Goal: Information Seeking & Learning: Learn about a topic

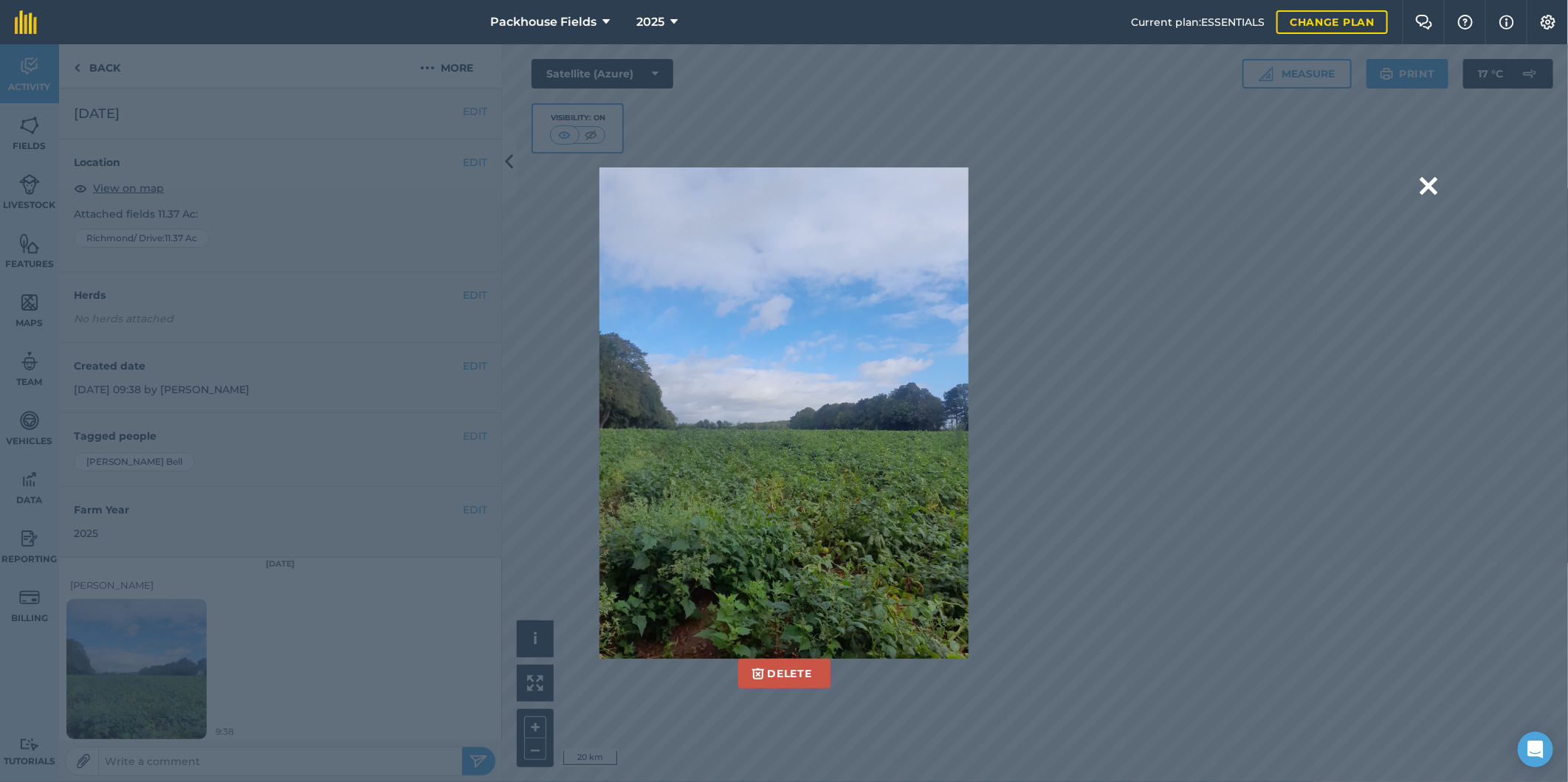
click at [1419, 180] on div "Delete Are you sure you would like to delete this image? [GEOGRAPHIC_DATA]" at bounding box center [784, 413] width 1307 height 492
click at [1429, 186] on button at bounding box center [1429, 186] width 18 height 38
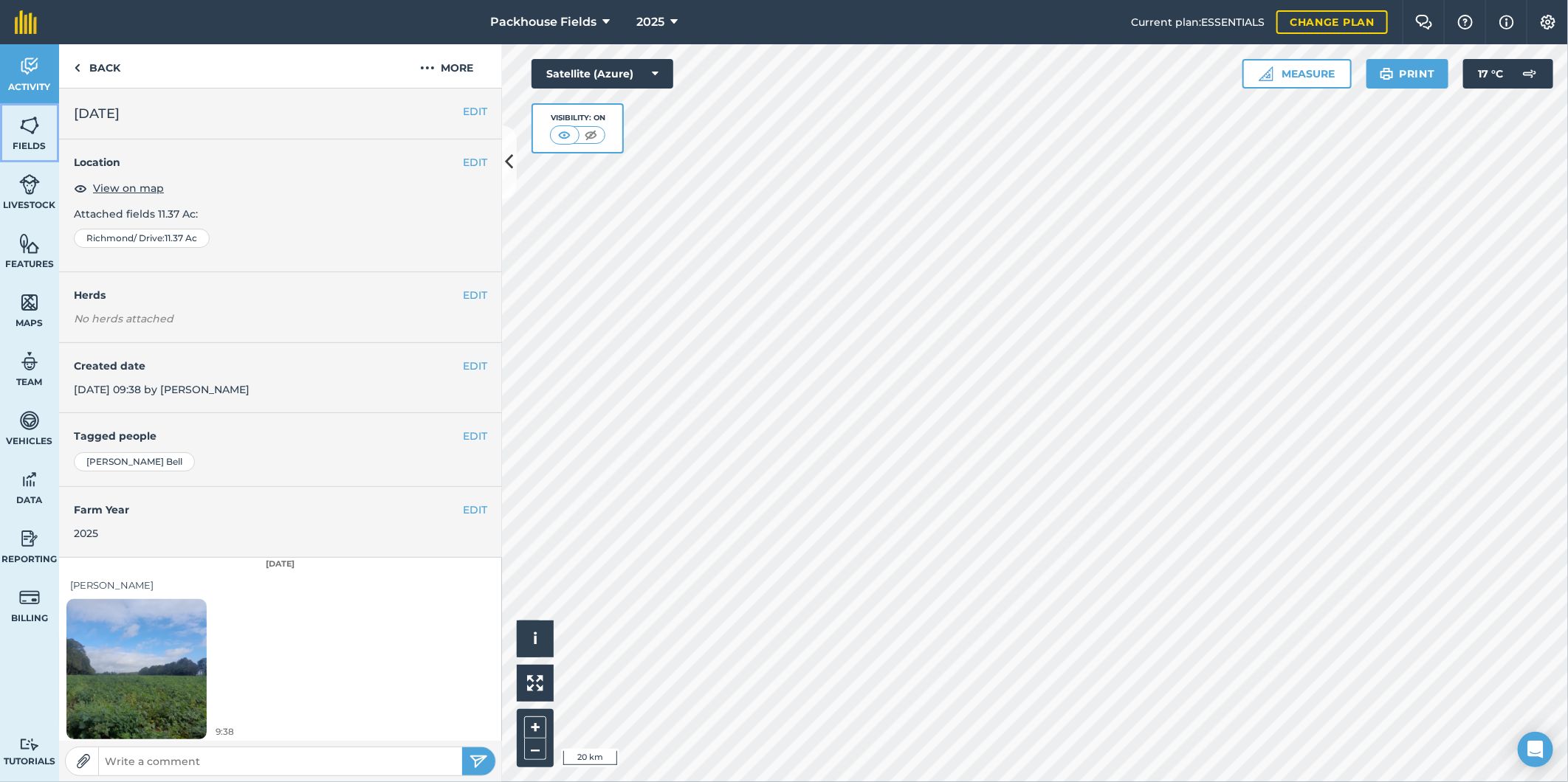
click at [37, 112] on link "Fields" at bounding box center [30, 133] width 59 height 59
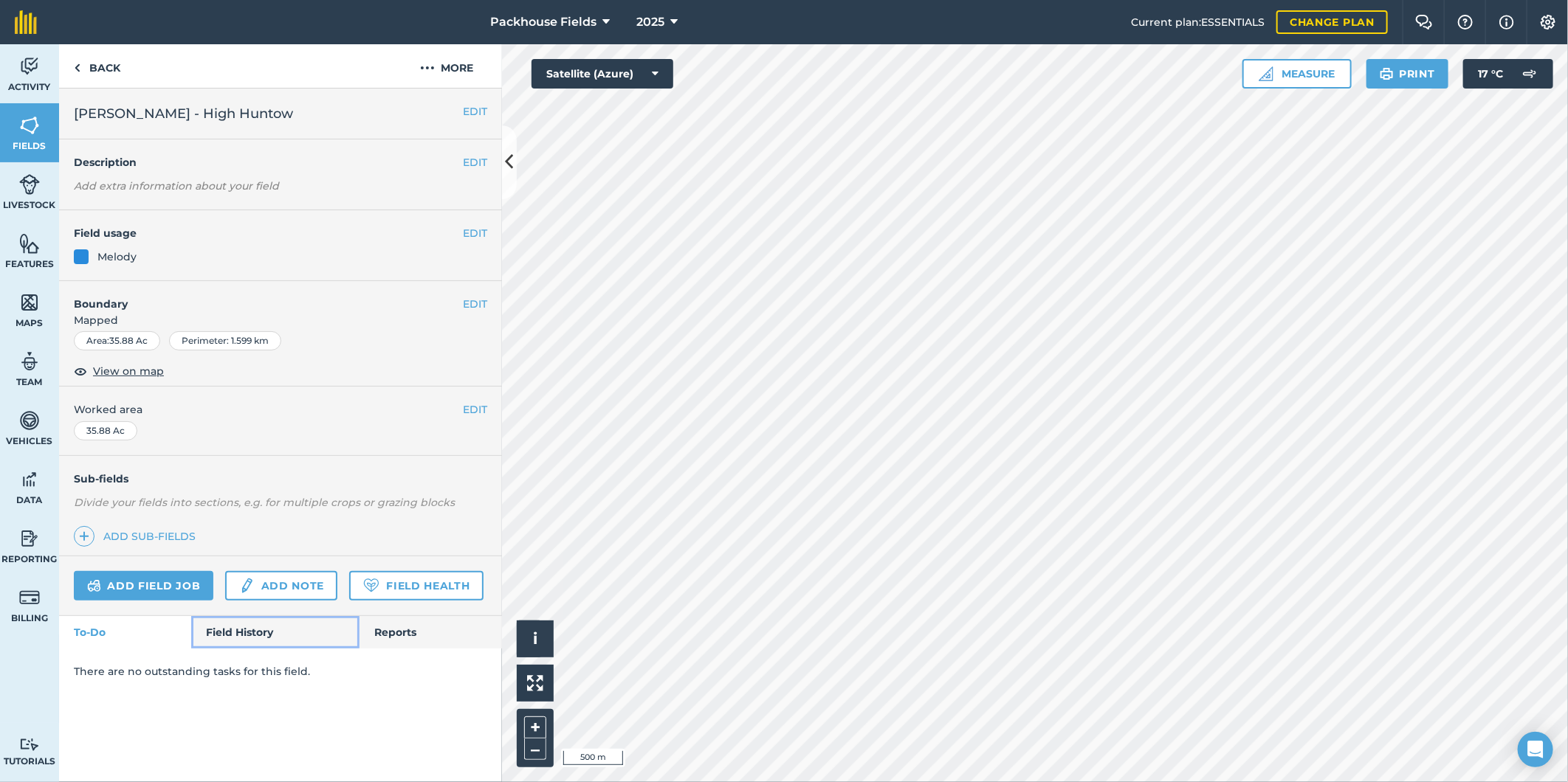
click at [255, 628] on link "Field History" at bounding box center [275, 632] width 168 height 33
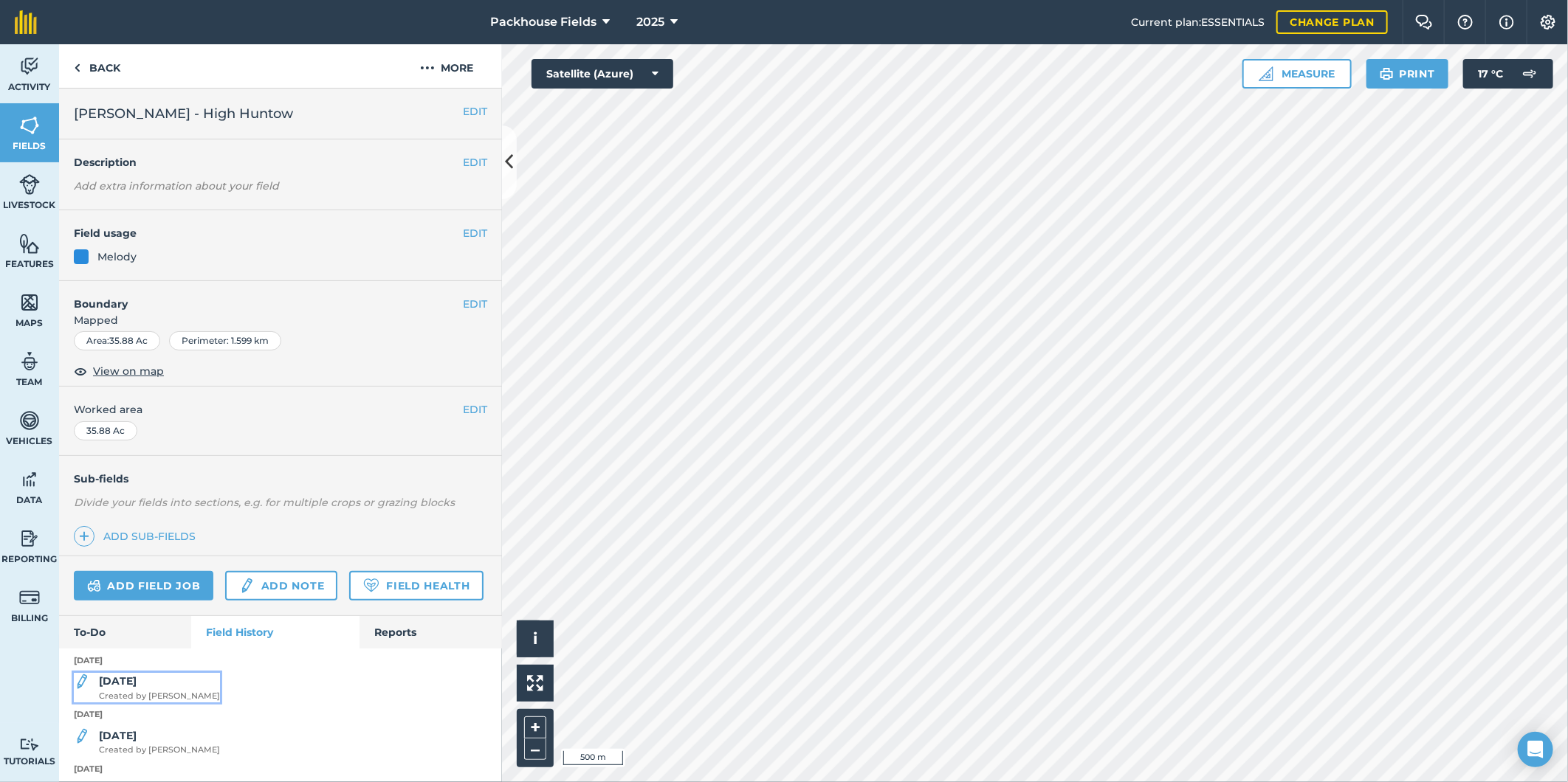
click at [164, 703] on div "[DATE] Created by [PERSON_NAME]" at bounding box center [159, 687] width 121 height 30
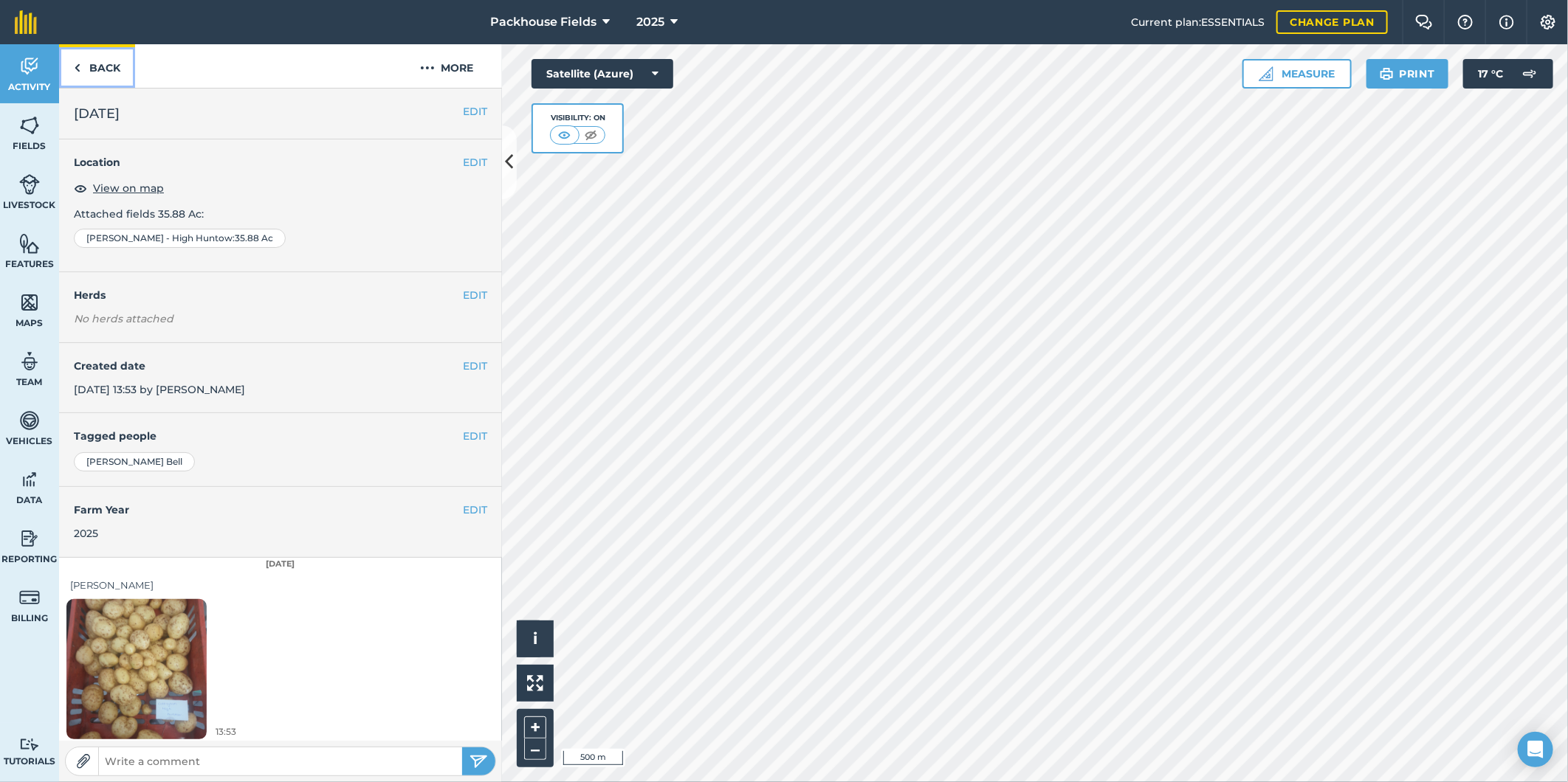
click at [96, 67] on link "Back" at bounding box center [97, 66] width 76 height 43
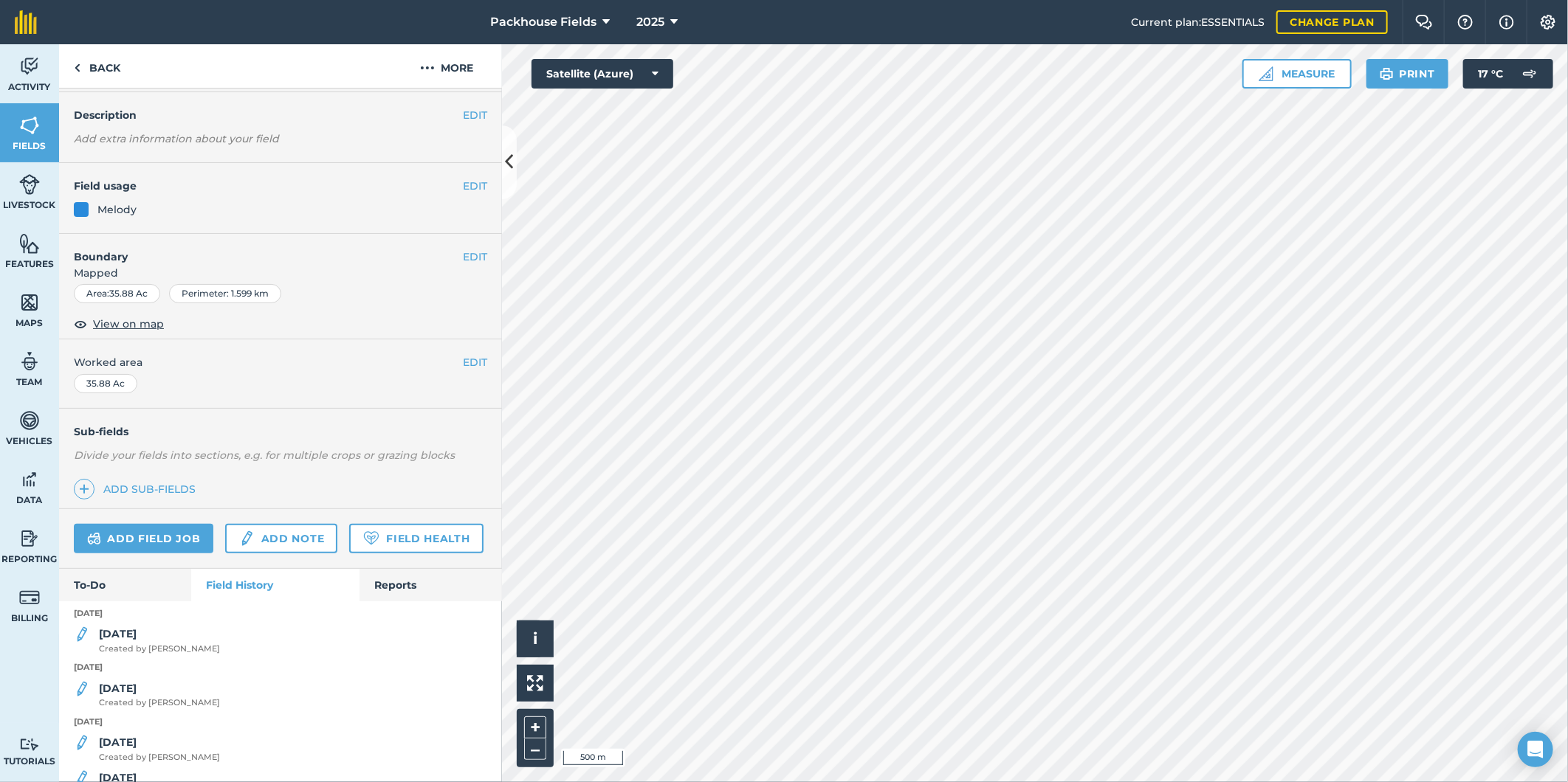
scroll to position [121, 0]
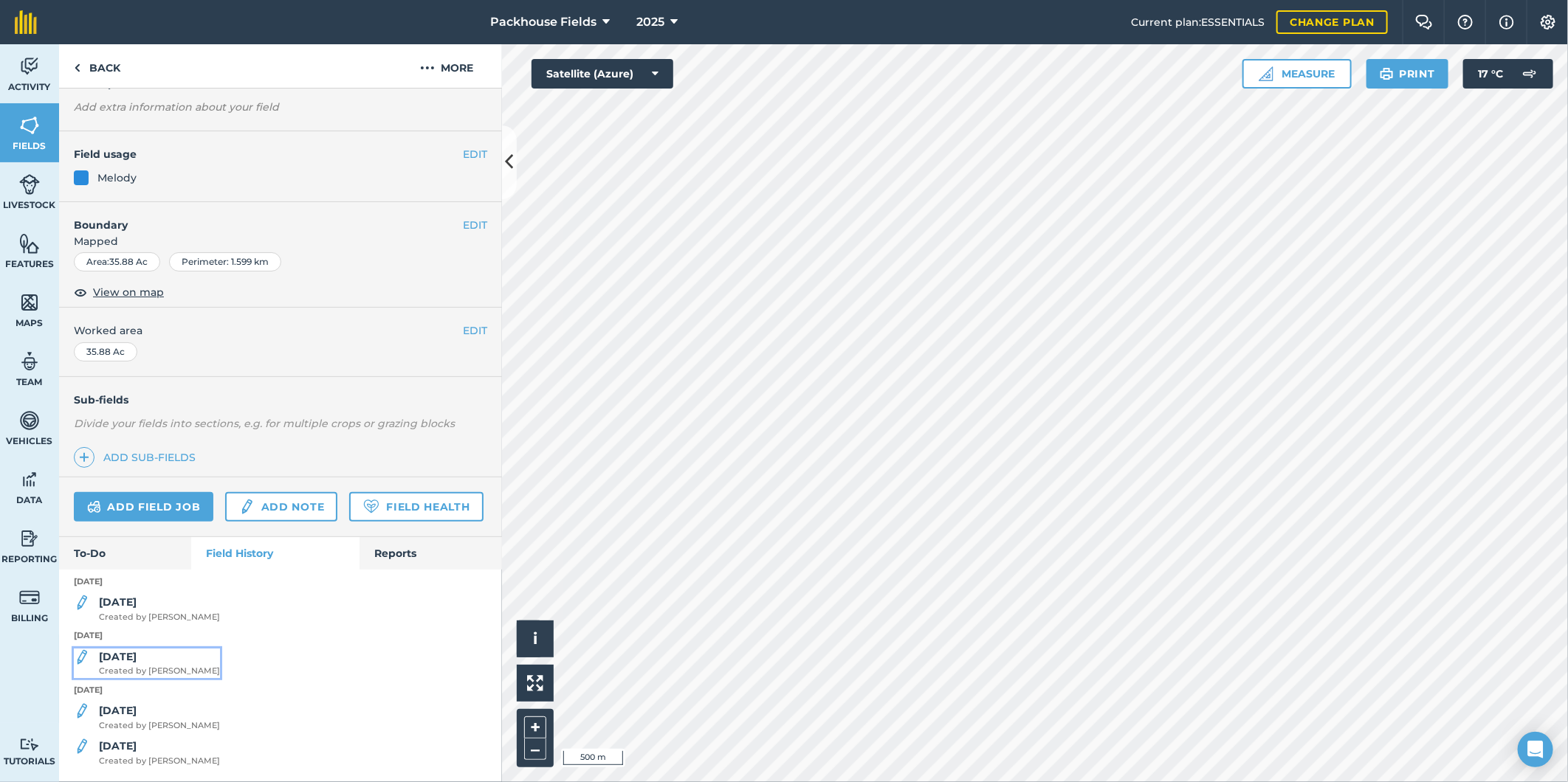
click at [142, 665] on span "Created by [PERSON_NAME]" at bounding box center [159, 671] width 121 height 14
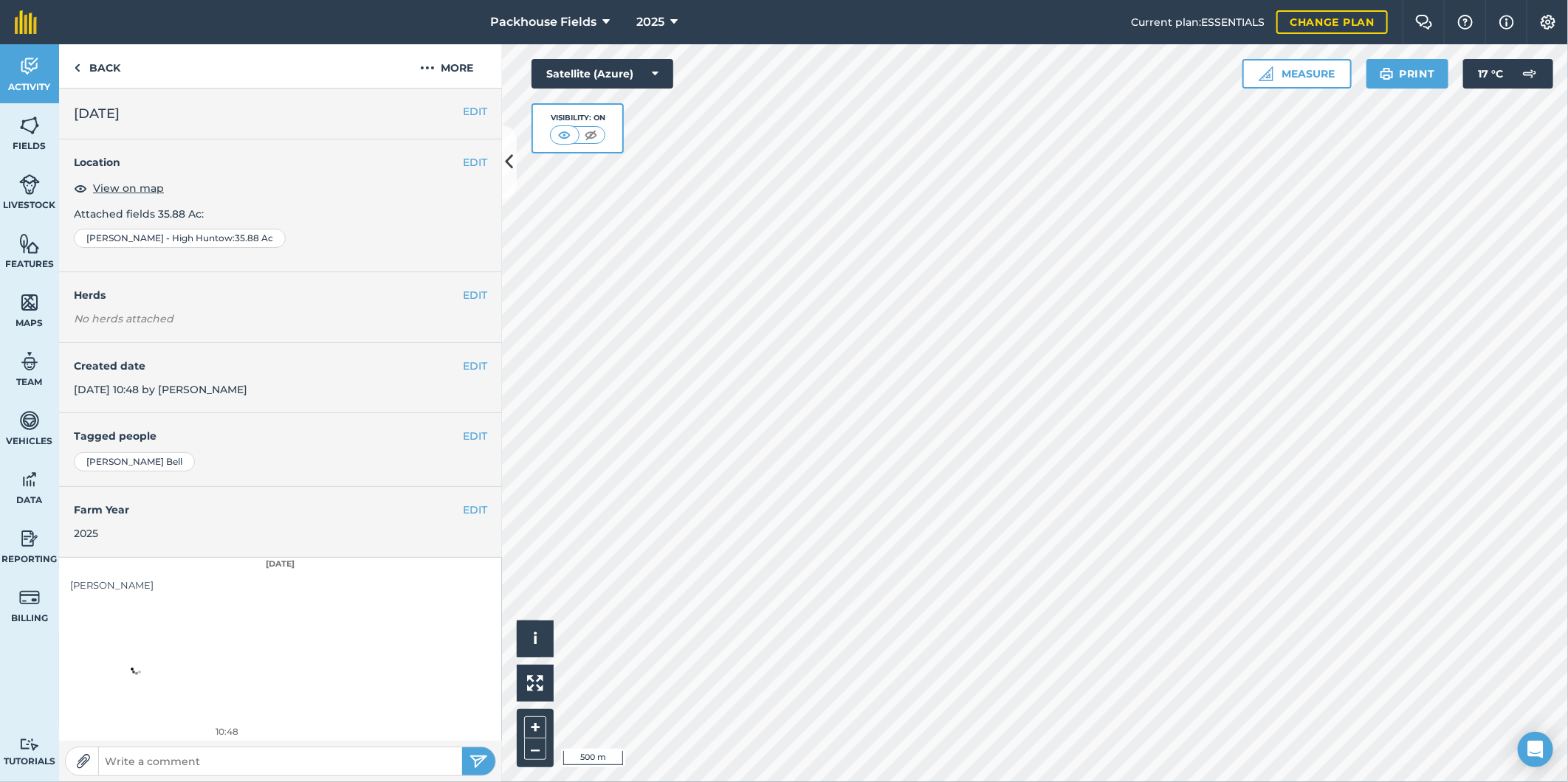
scroll to position [5, 0]
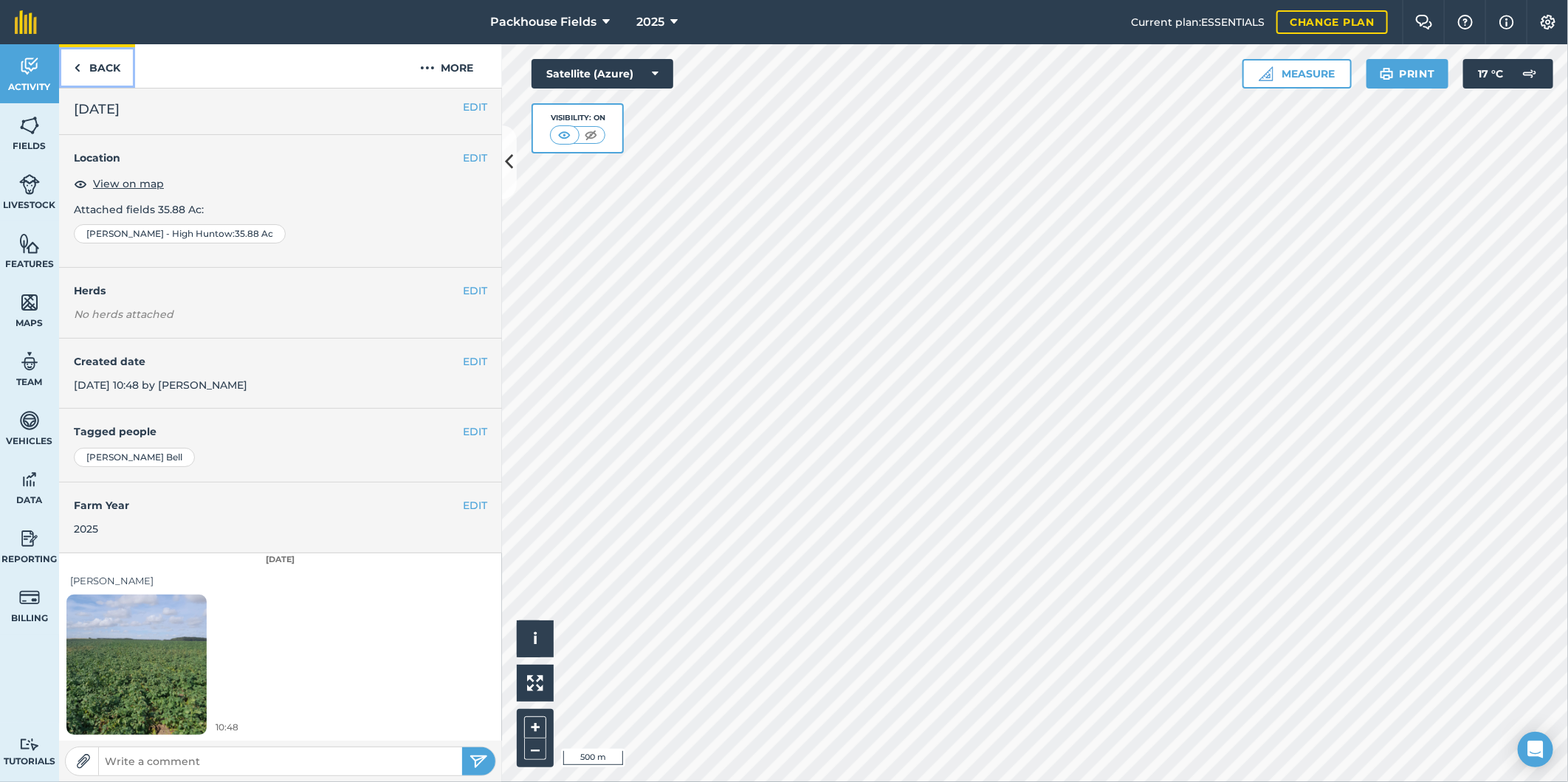
click at [107, 67] on link "Back" at bounding box center [97, 66] width 76 height 43
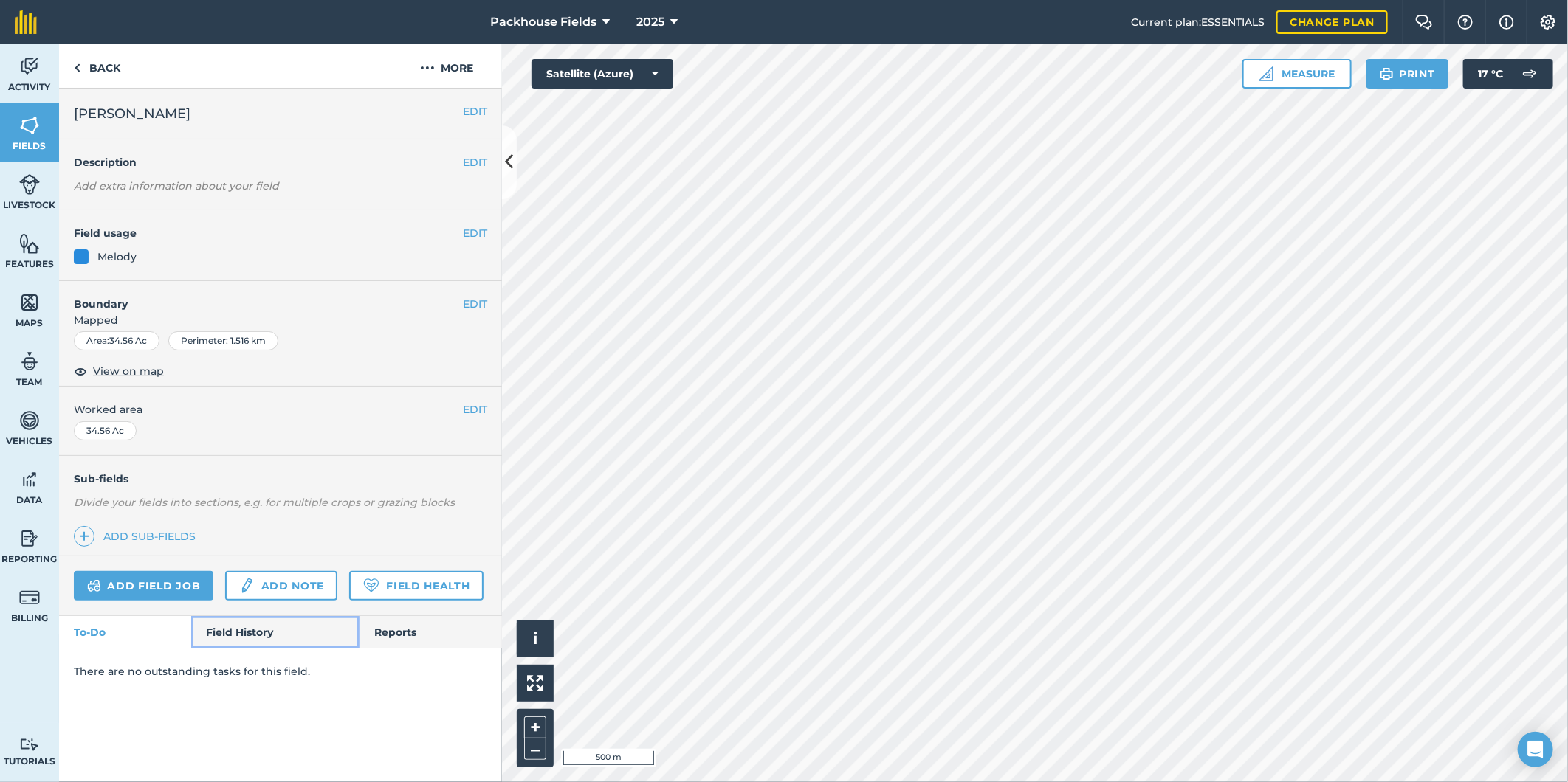
click at [224, 631] on link "Field History" at bounding box center [275, 632] width 168 height 33
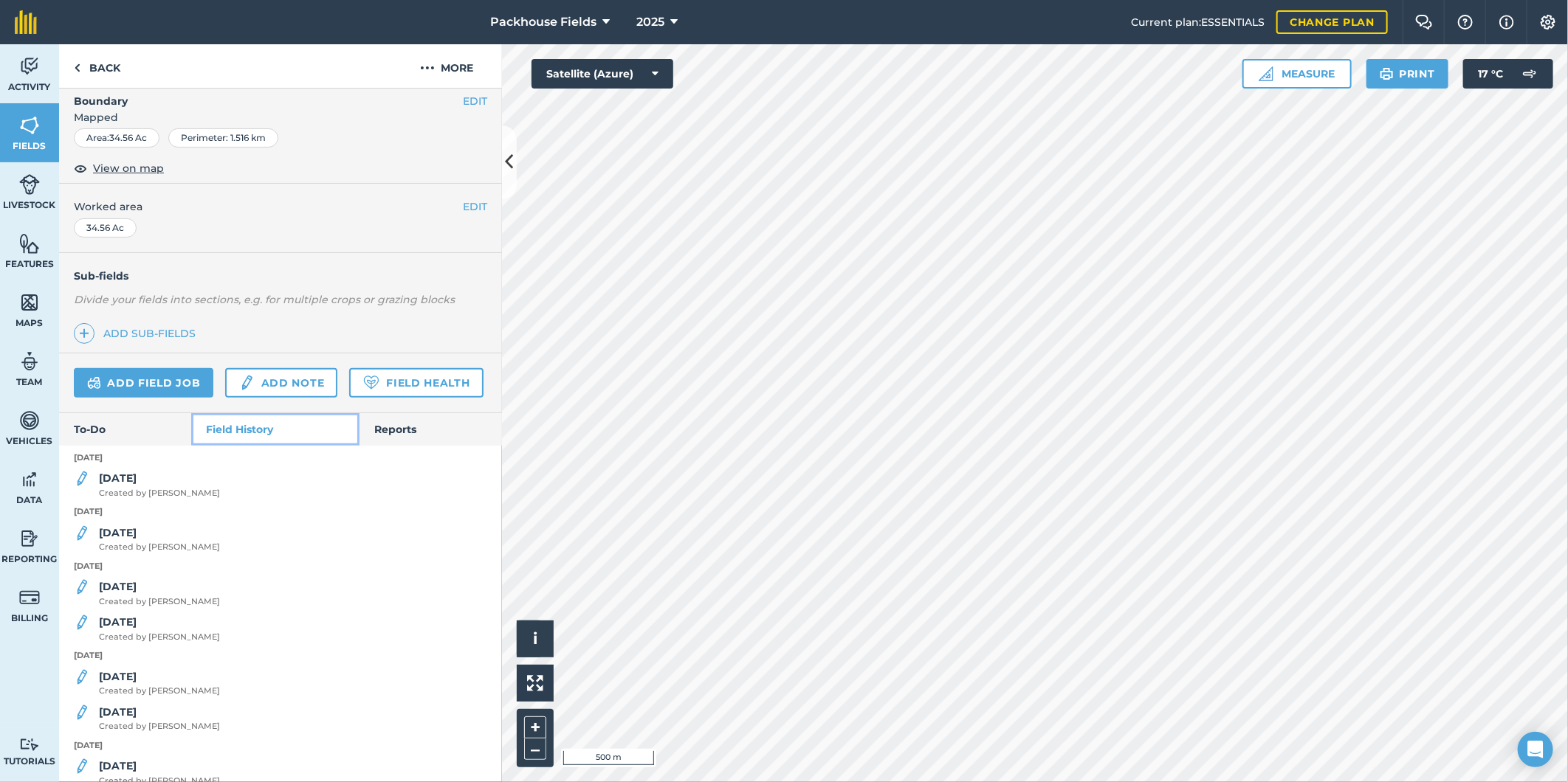
scroll to position [219, 0]
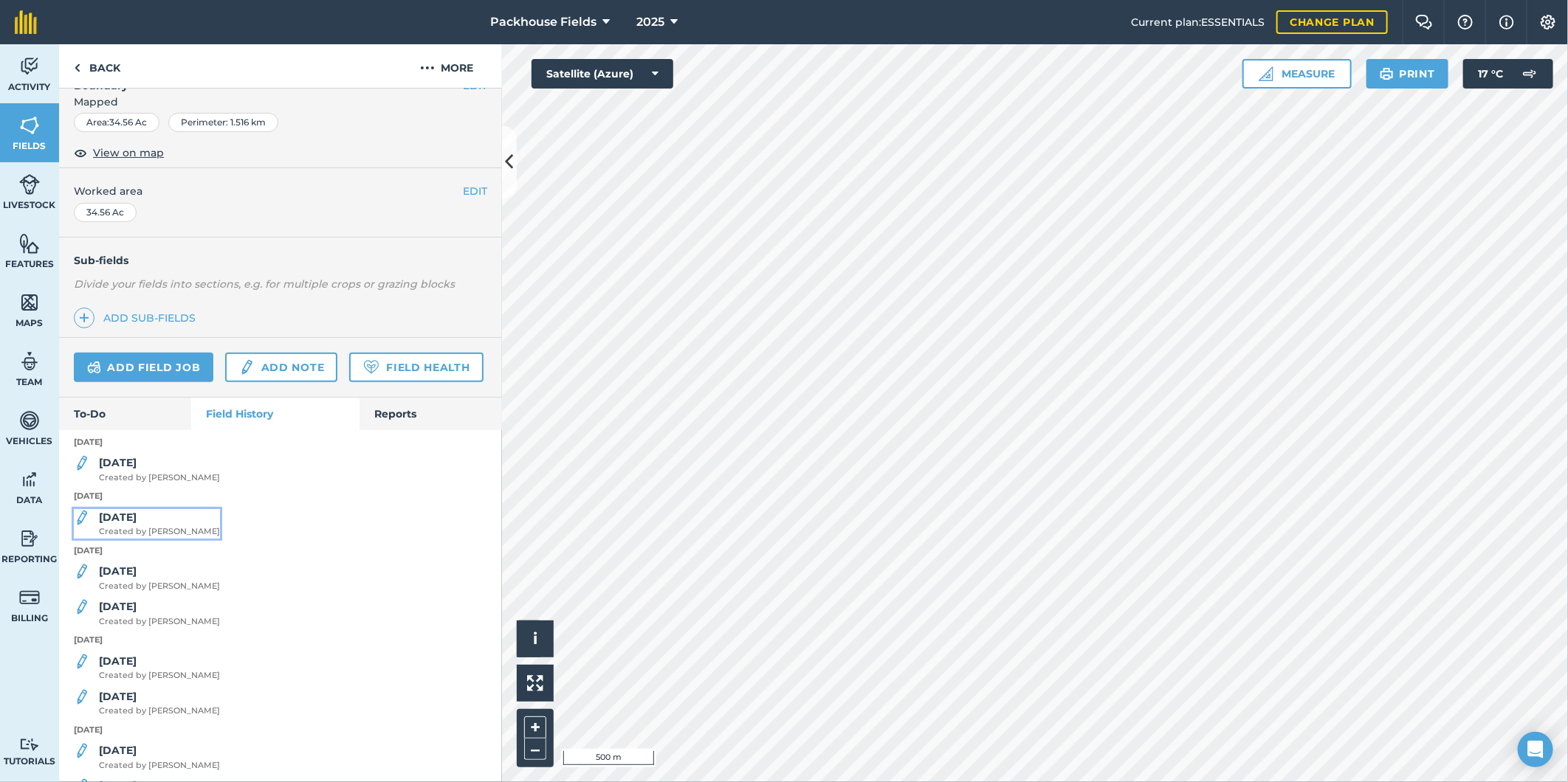
click at [159, 538] on div "[DATE] Created by [PERSON_NAME]" at bounding box center [159, 524] width 121 height 30
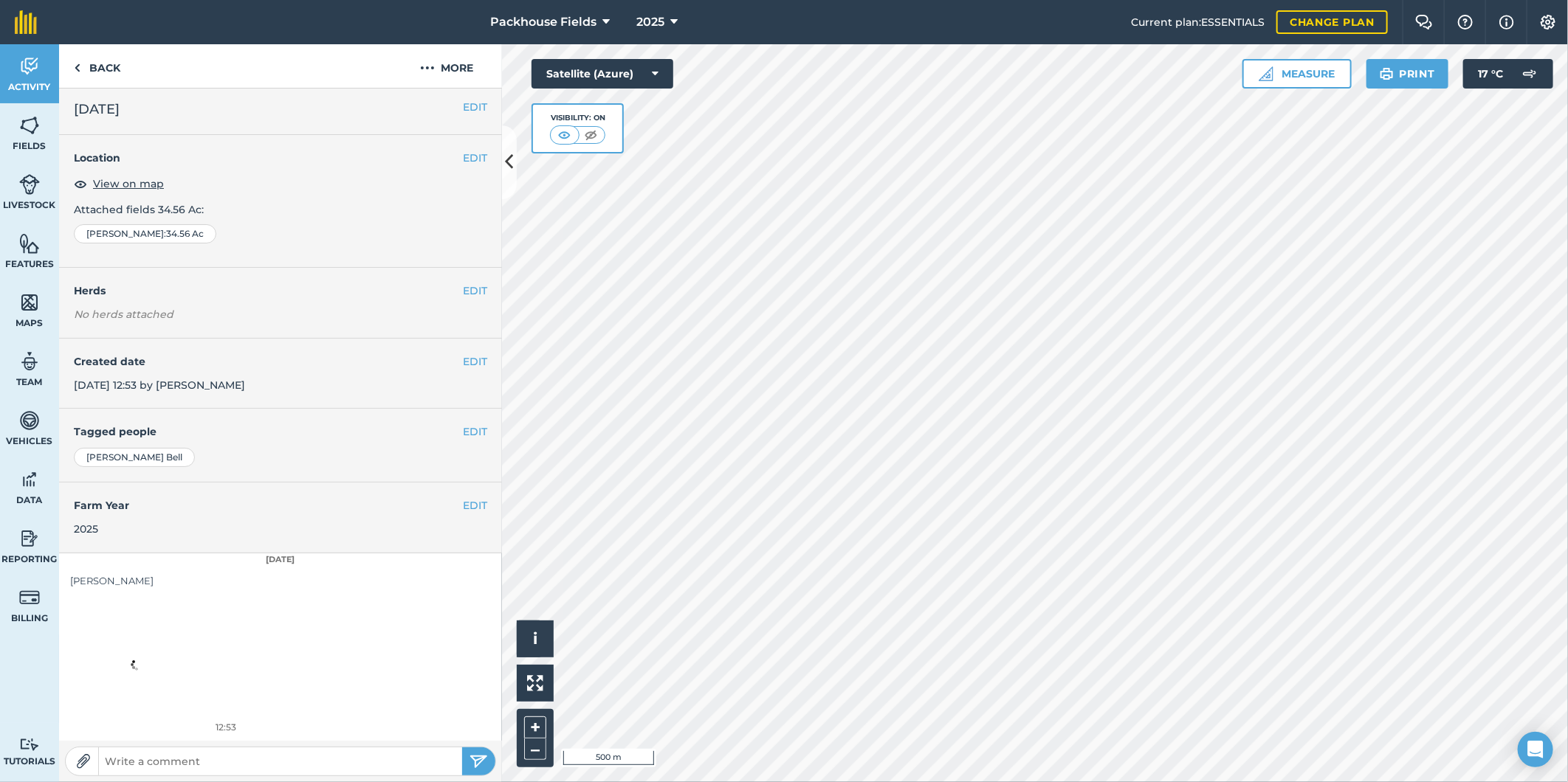
scroll to position [5, 0]
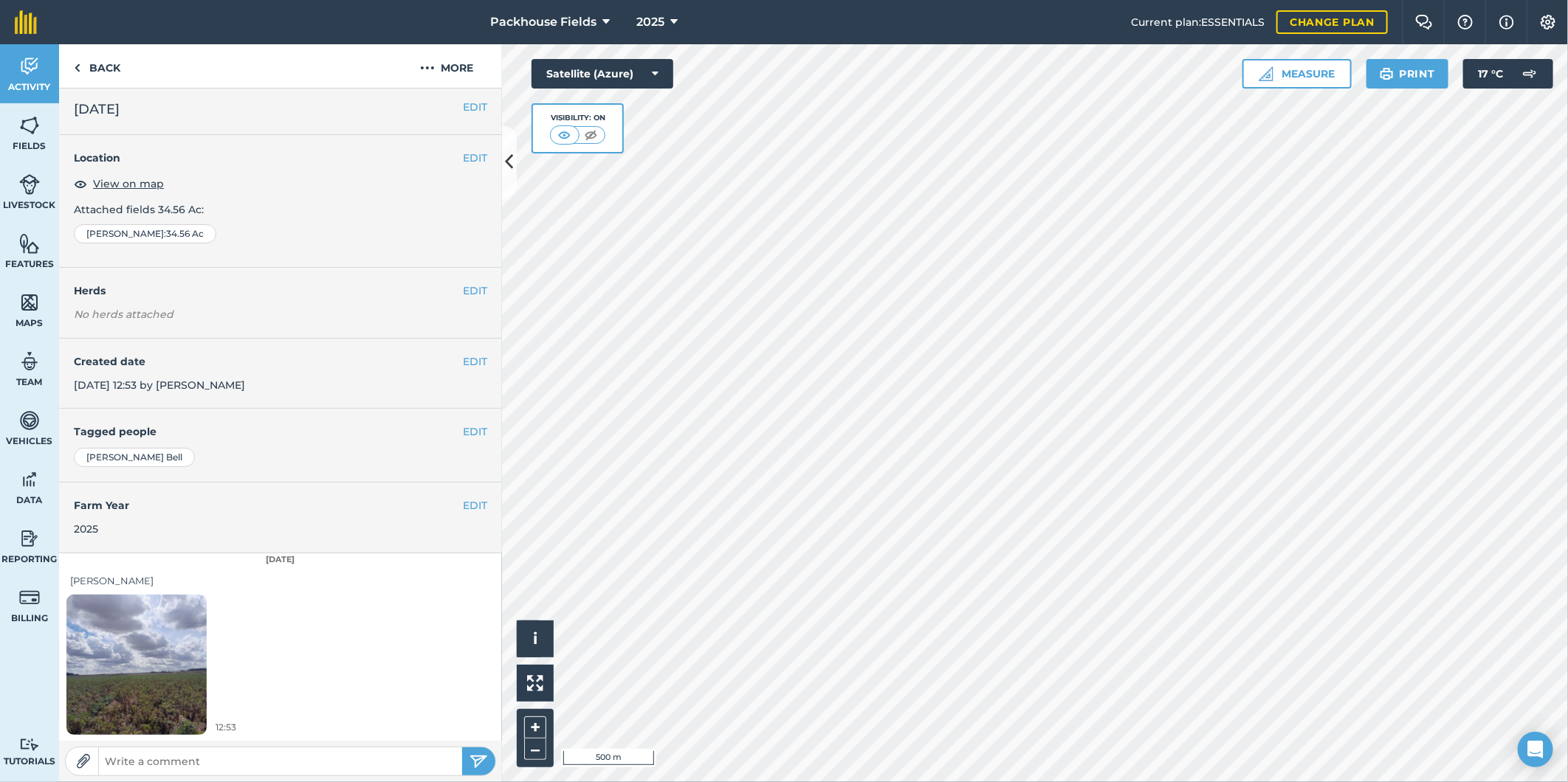
click at [143, 664] on img at bounding box center [136, 664] width 140 height 187
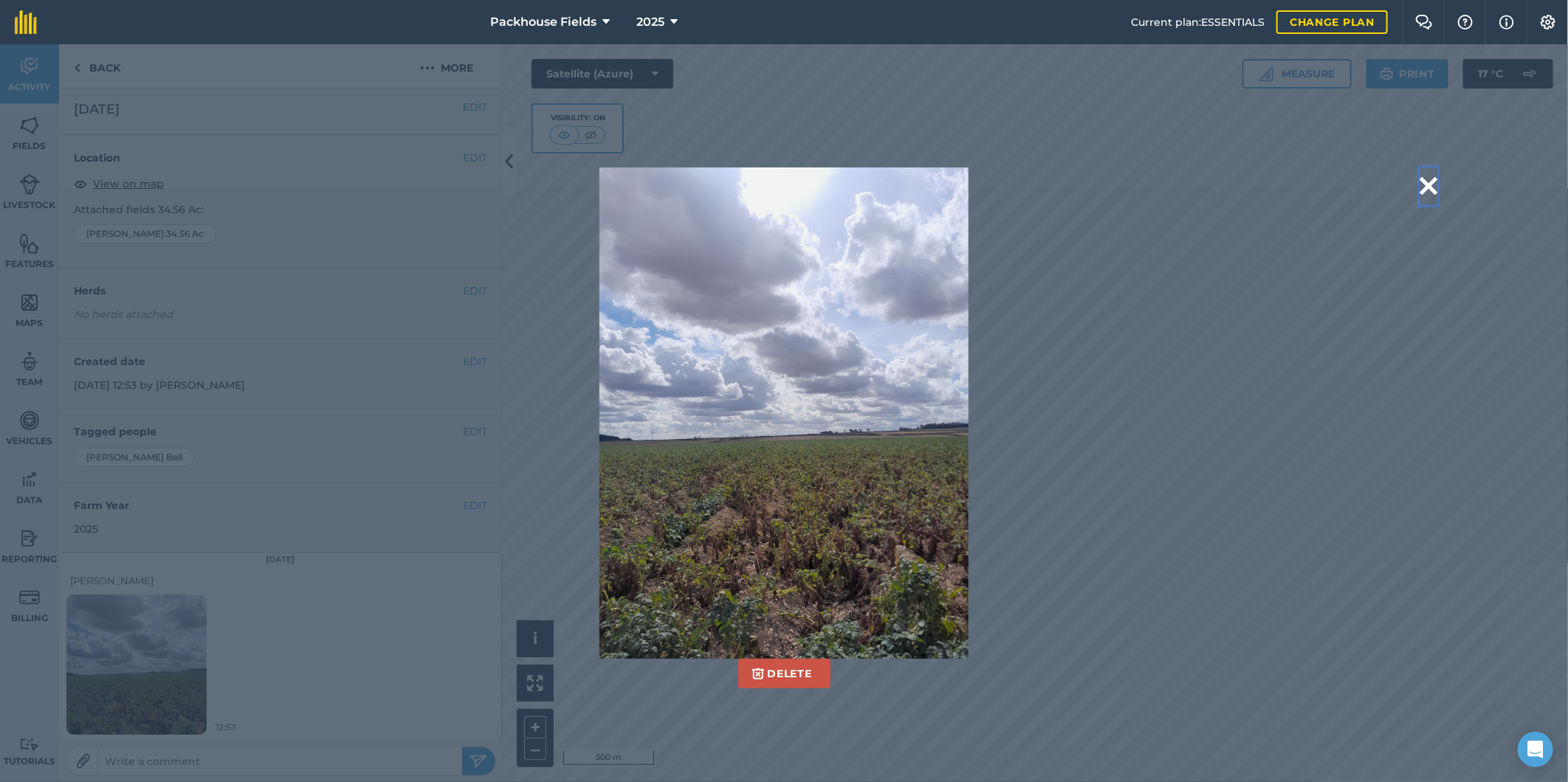
click at [1423, 184] on button at bounding box center [1429, 186] width 18 height 38
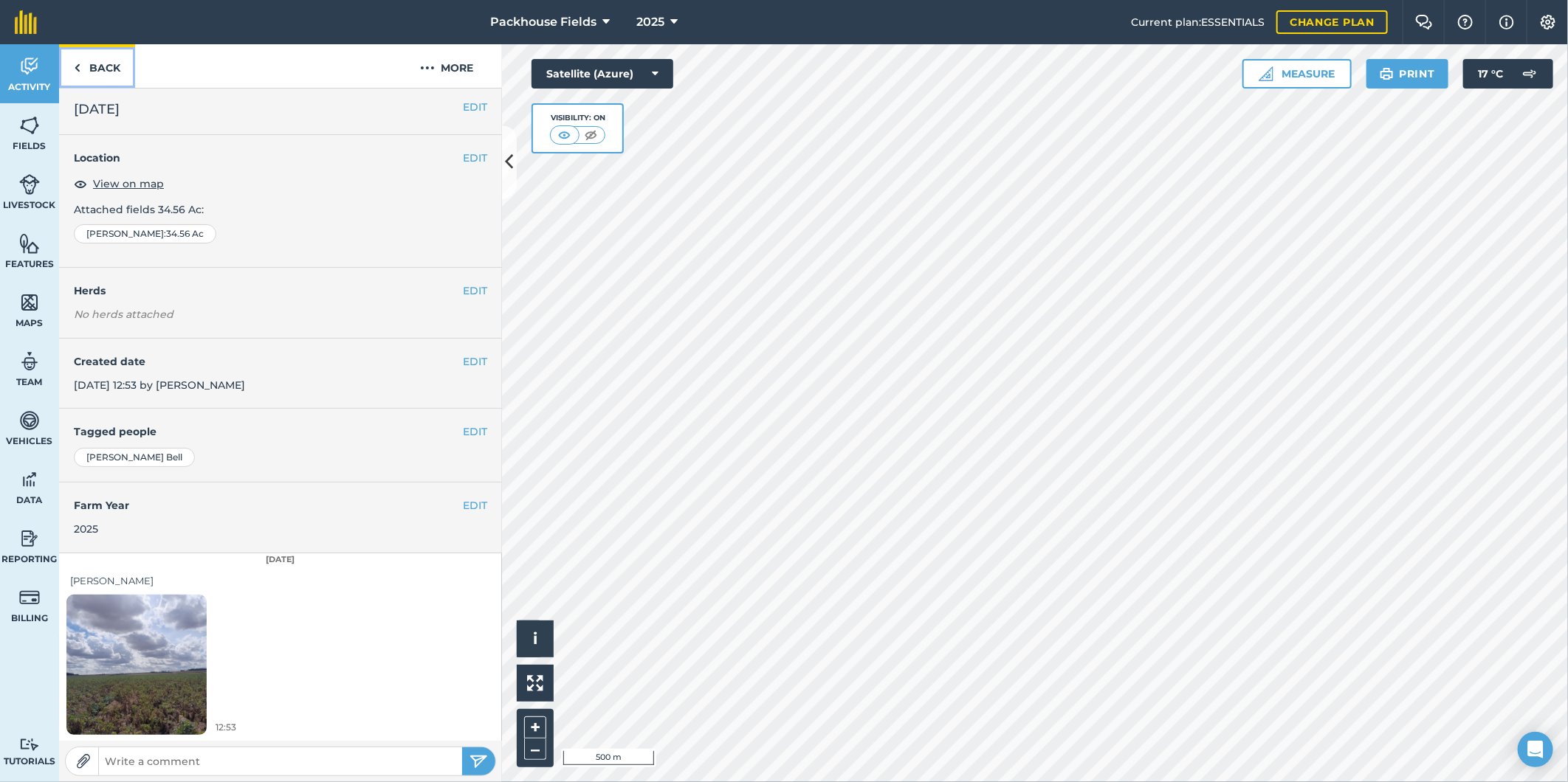
click at [127, 61] on link "Back" at bounding box center [97, 66] width 76 height 43
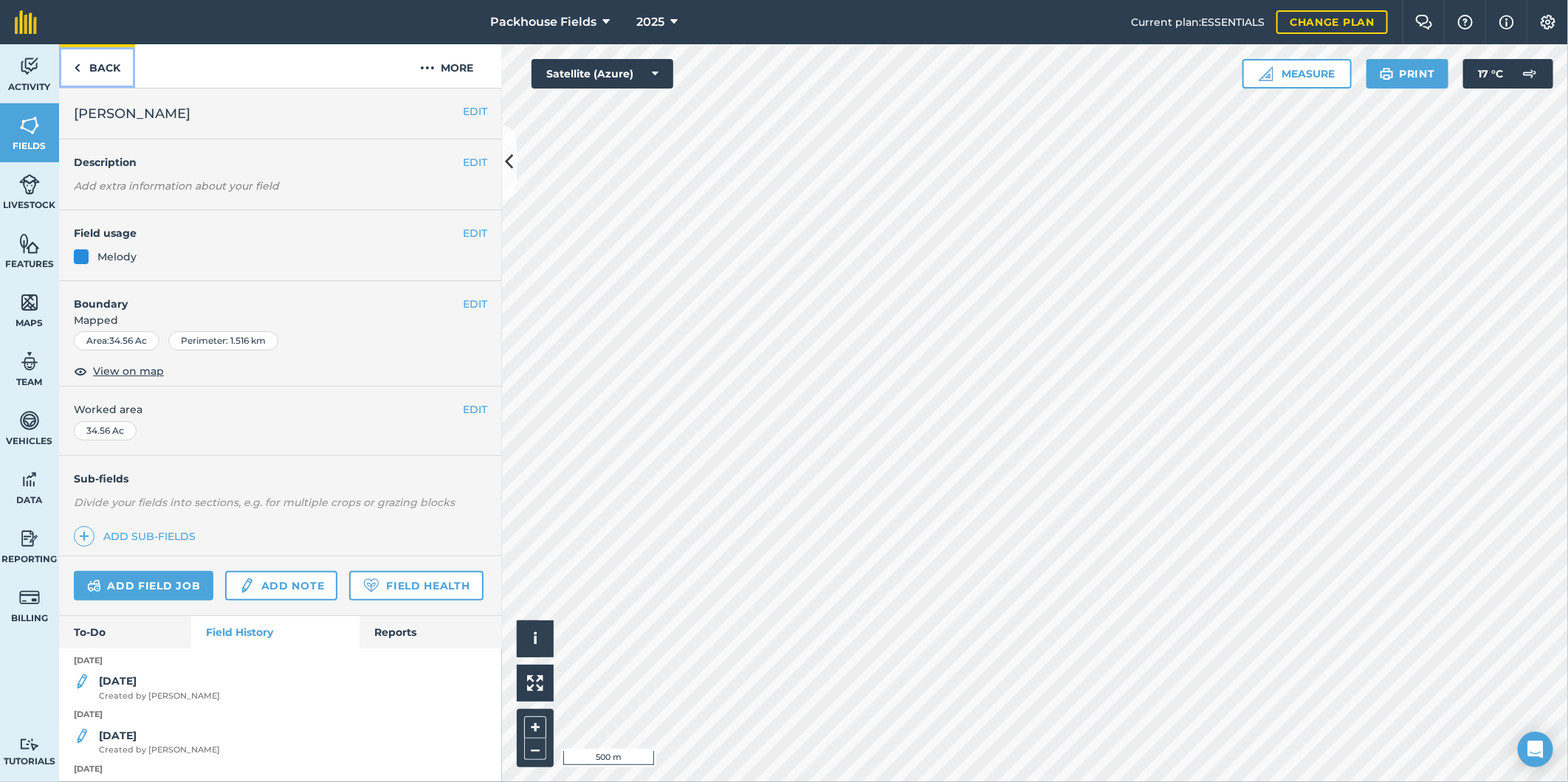
click at [112, 68] on link "Back" at bounding box center [97, 66] width 76 height 43
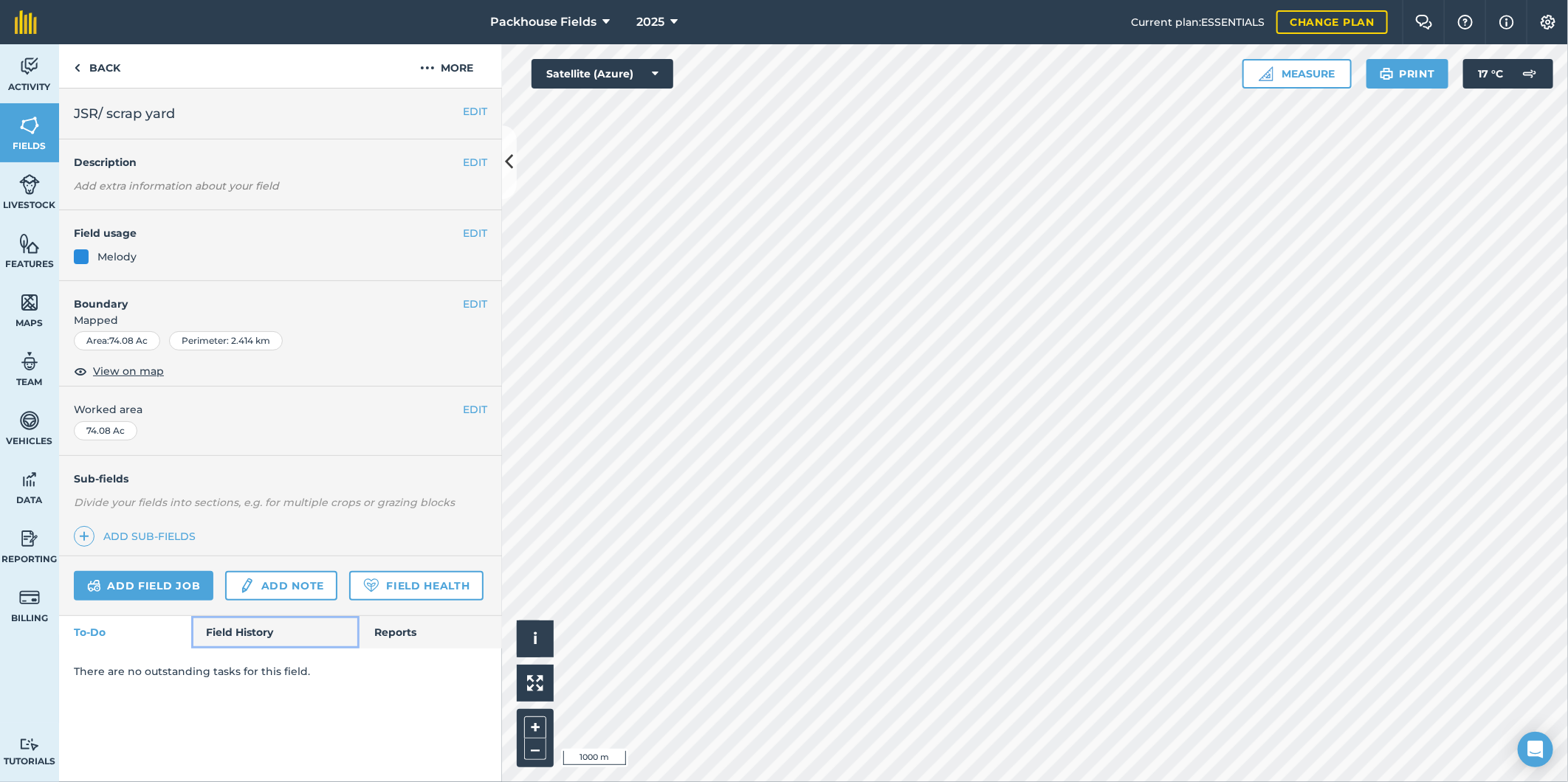
click at [236, 640] on link "Field History" at bounding box center [275, 632] width 168 height 33
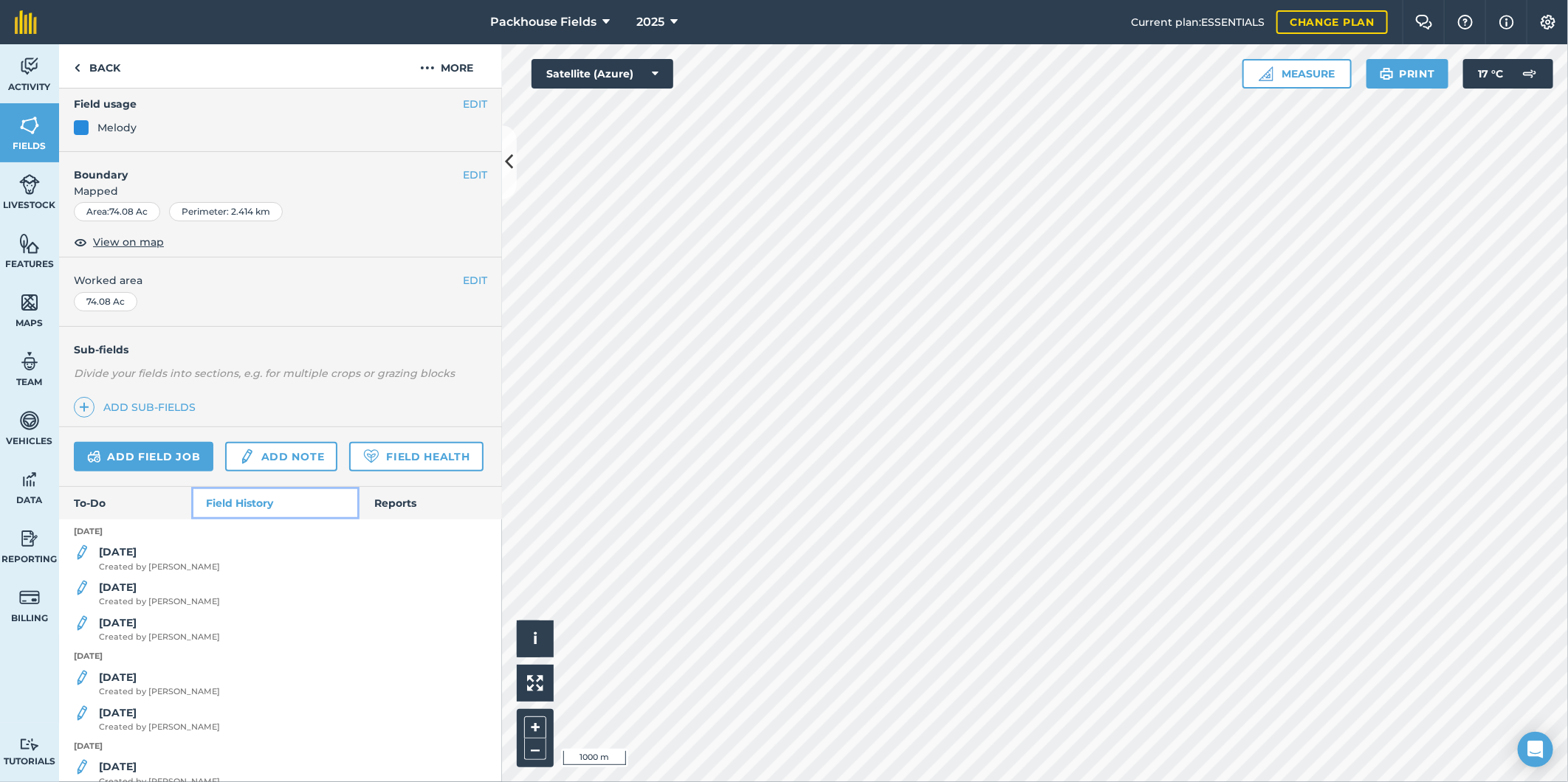
scroll to position [163, 0]
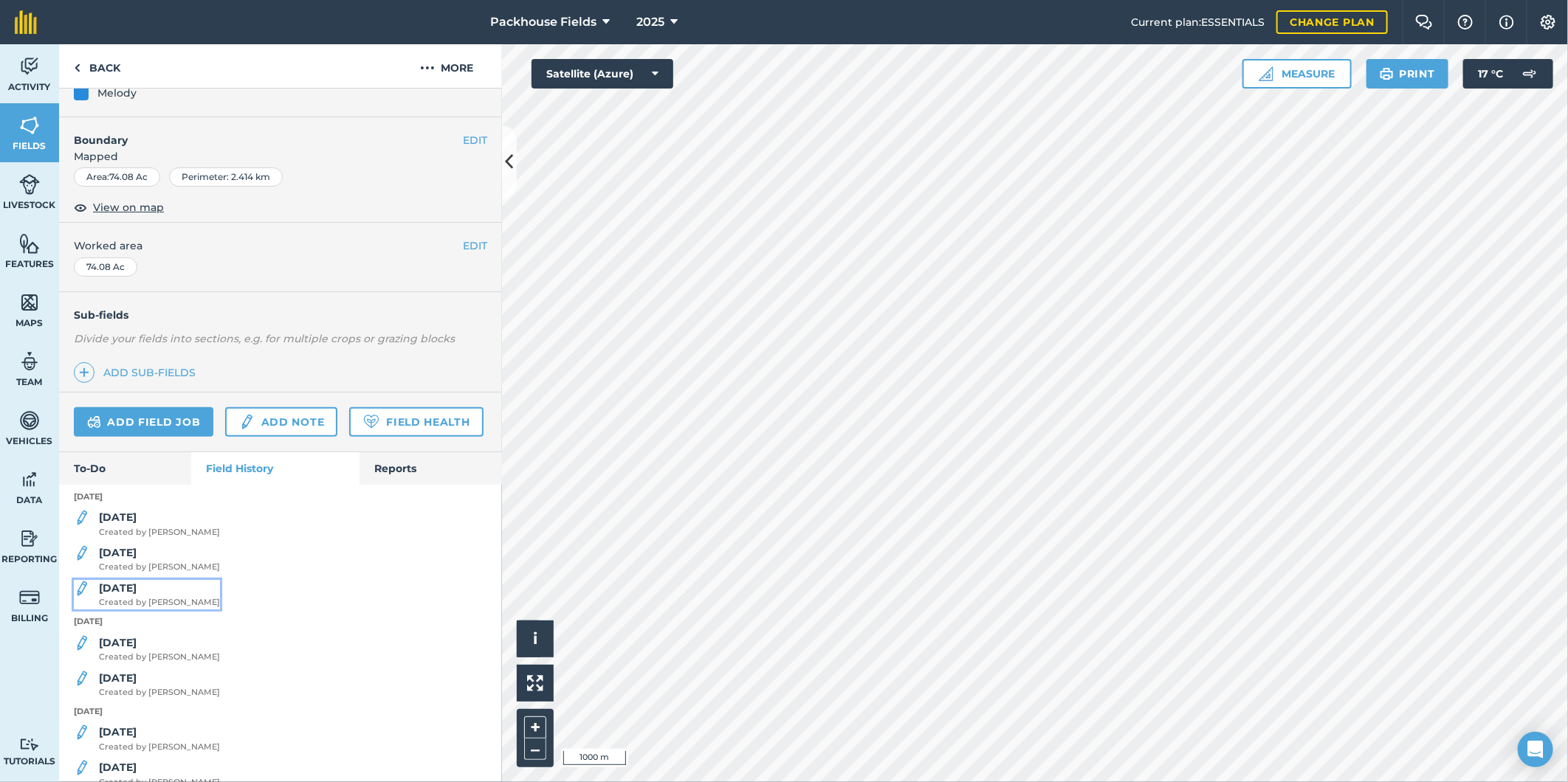
click at [164, 610] on span "Created by [PERSON_NAME]" at bounding box center [159, 603] width 121 height 14
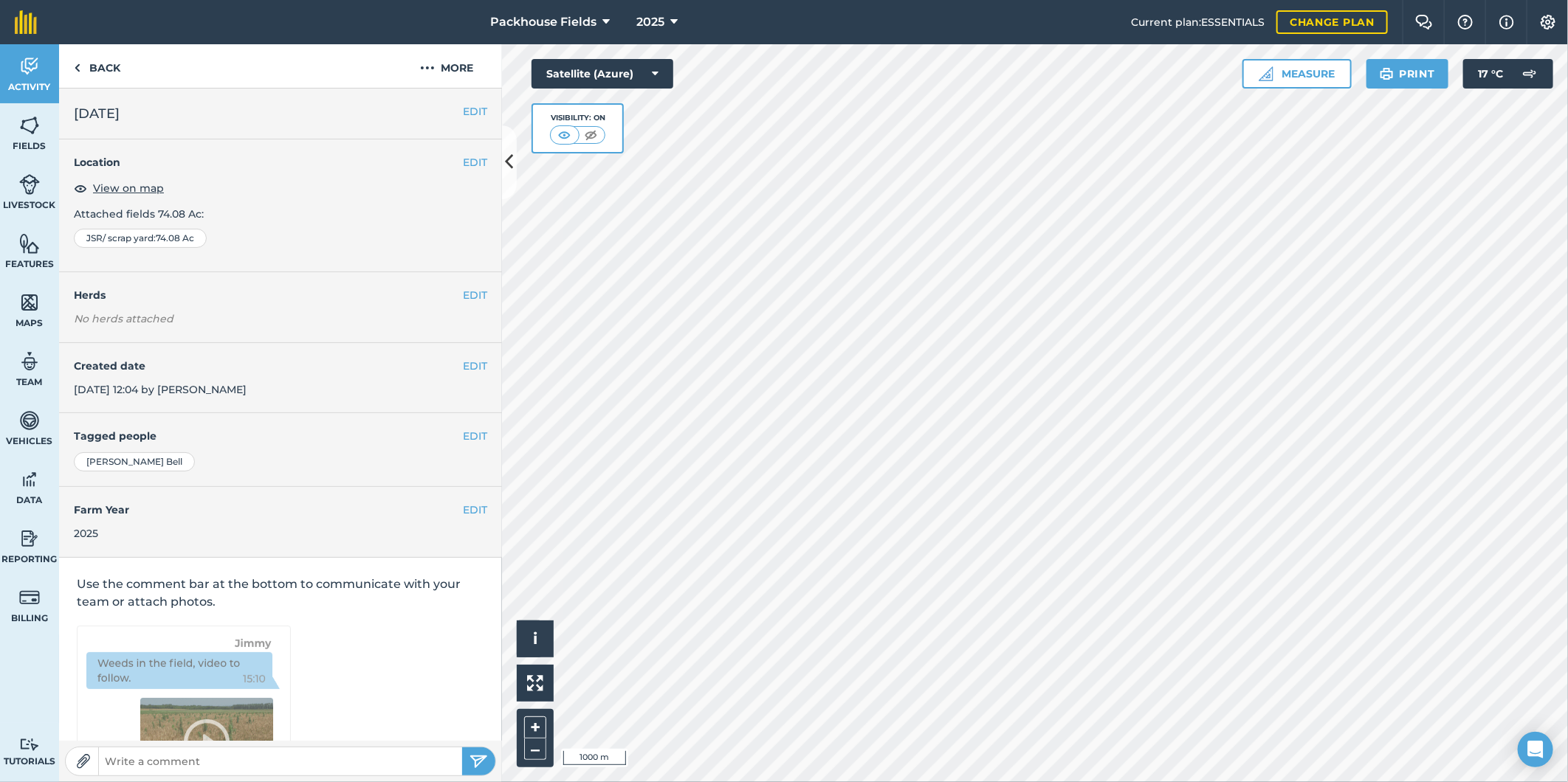
scroll to position [5, 0]
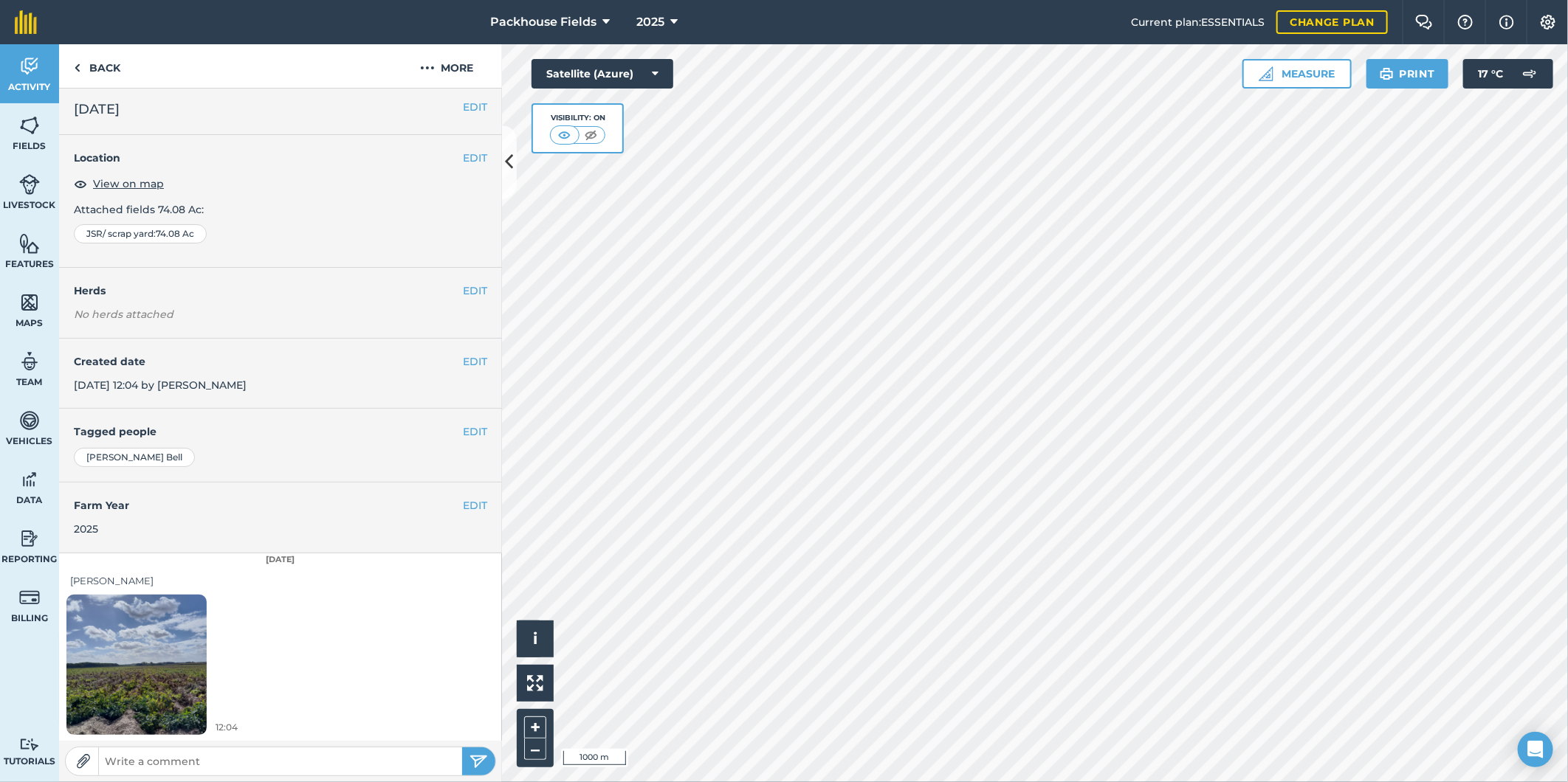
click at [186, 606] on img at bounding box center [136, 664] width 140 height 187
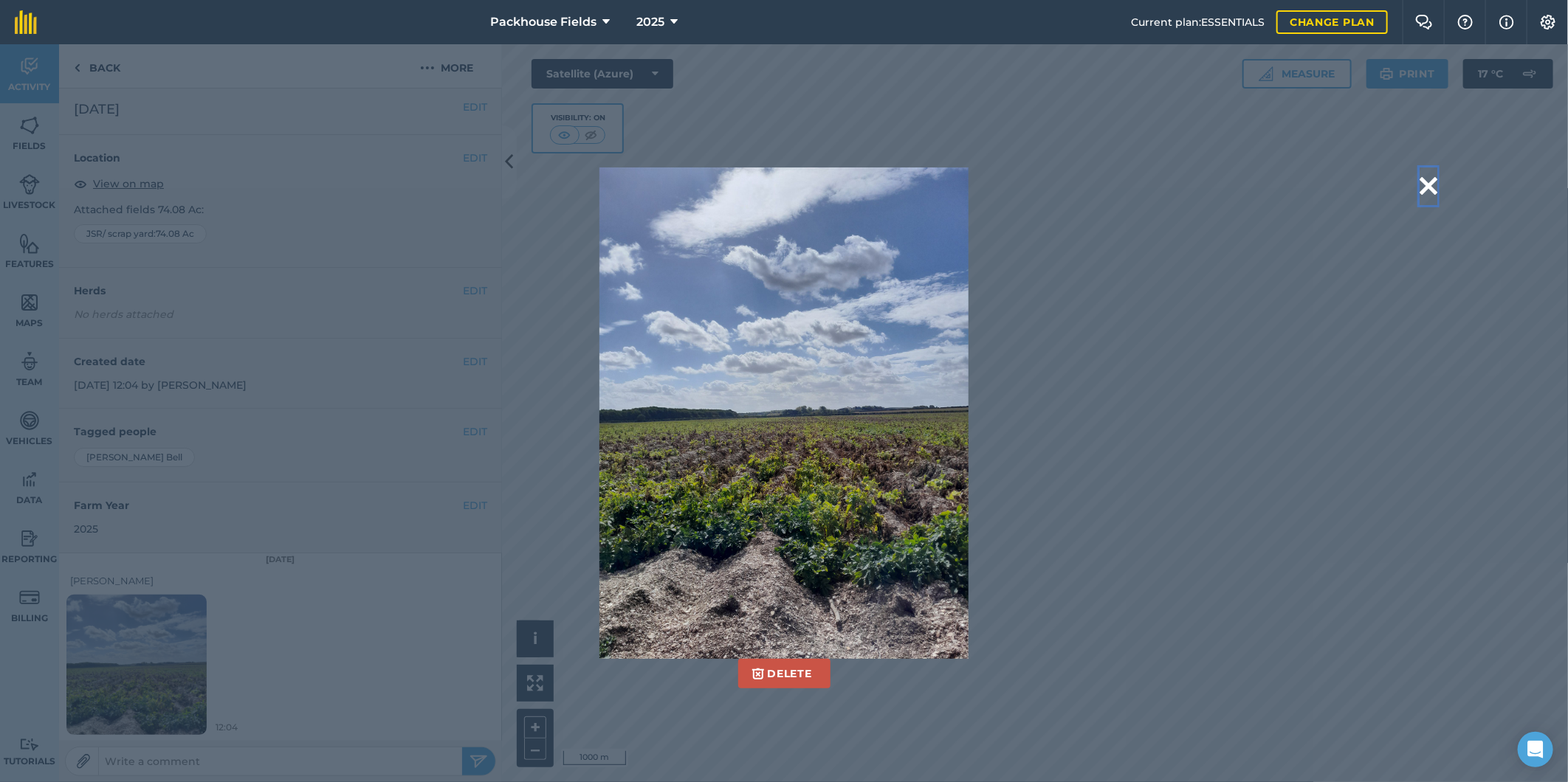
click at [1433, 183] on button at bounding box center [1429, 186] width 18 height 38
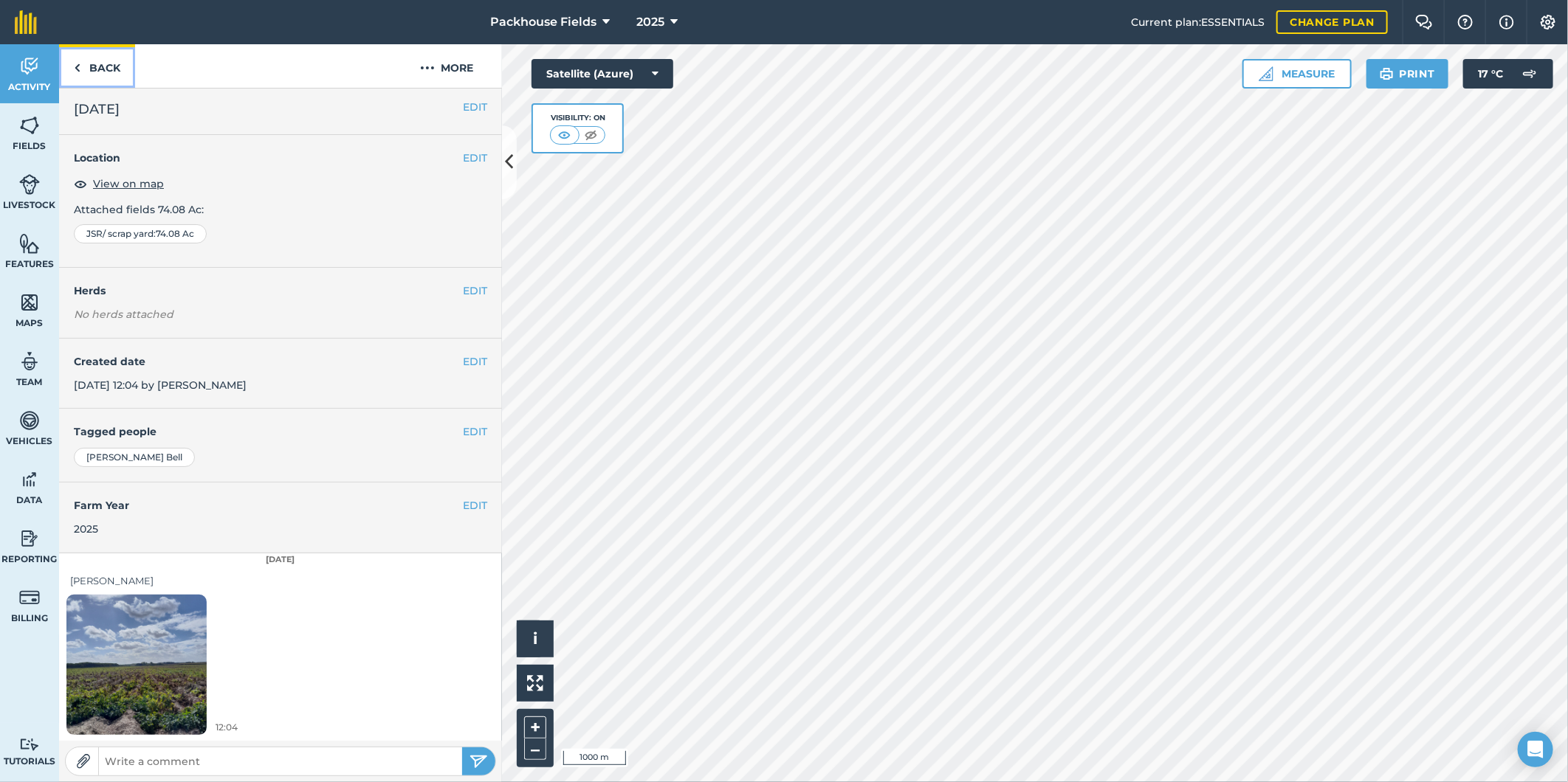
click at [120, 61] on link "Back" at bounding box center [97, 66] width 76 height 43
